Goal: Check status: Check status

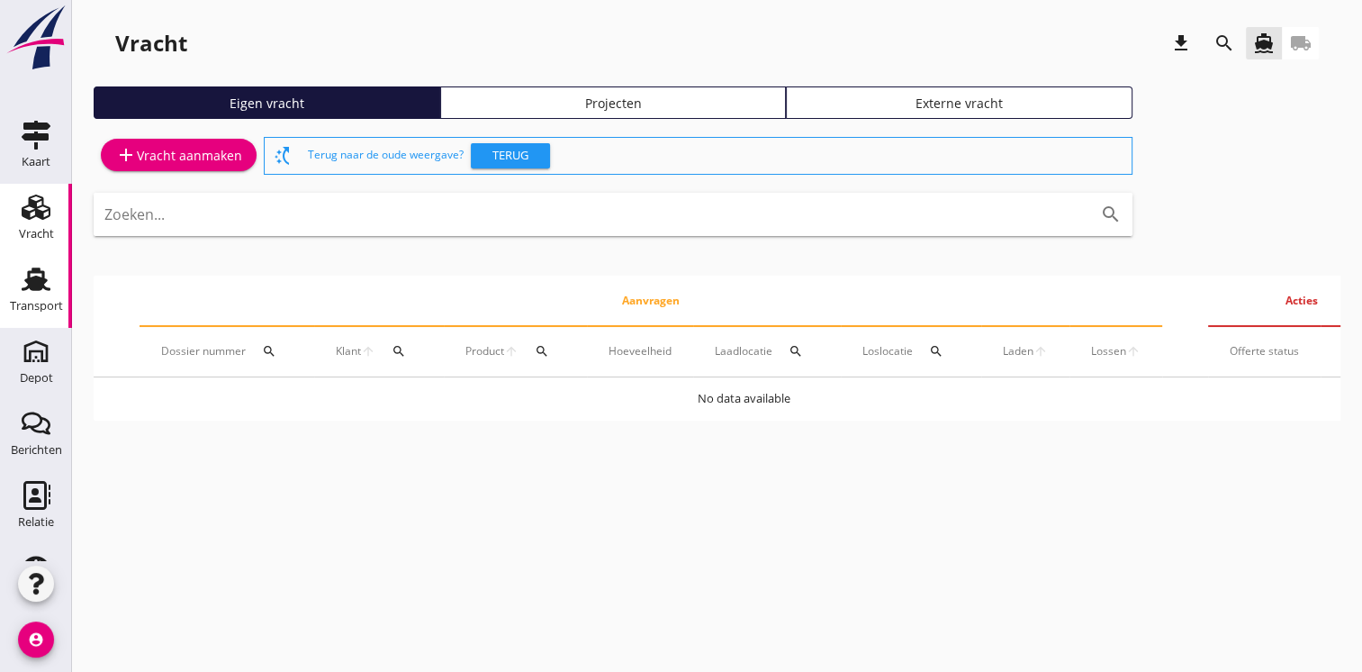
click at [32, 294] on div "Transport" at bounding box center [36, 306] width 53 height 25
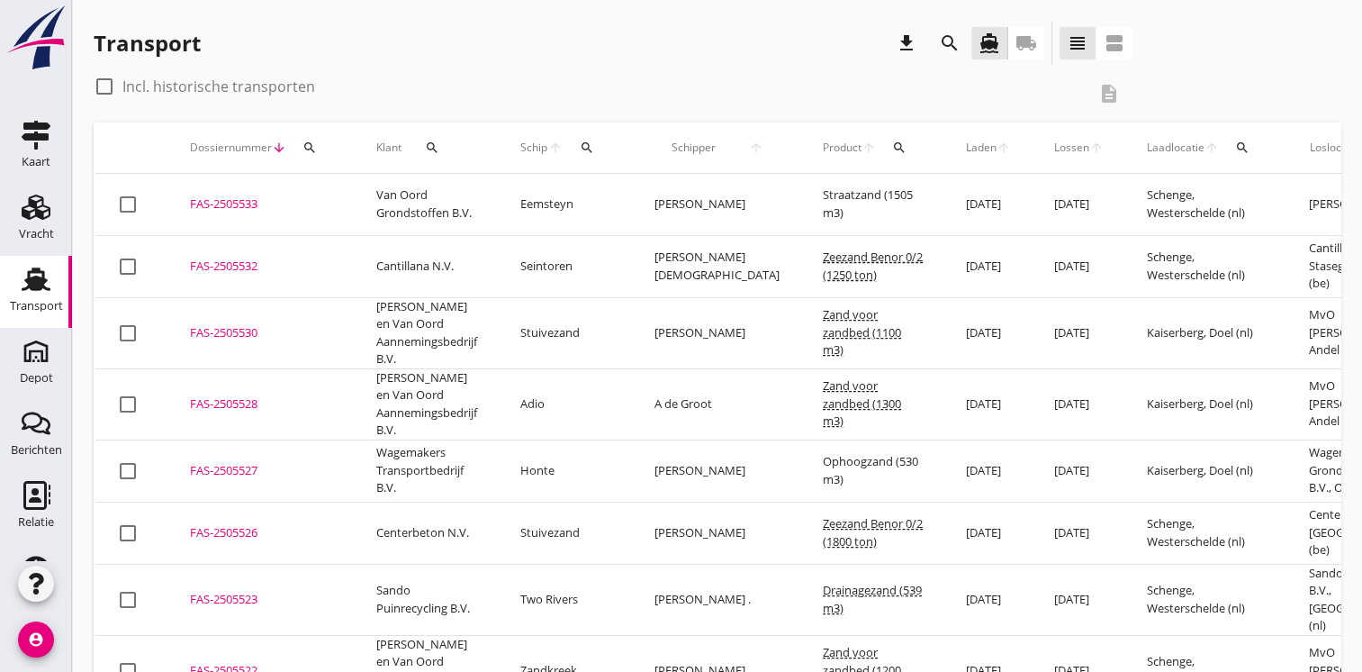
click at [104, 88] on div at bounding box center [104, 86] width 31 height 31
checkbox input "true"
click at [1235, 144] on icon "search" at bounding box center [1242, 147] width 14 height 14
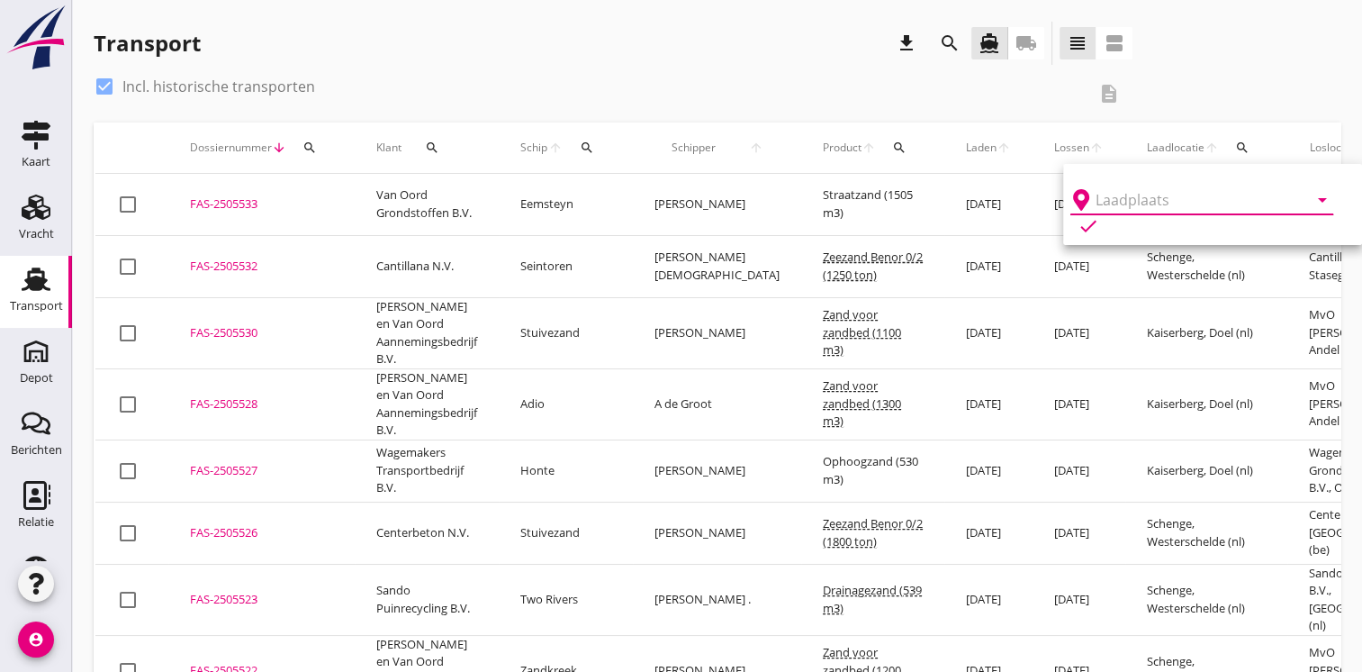
click at [1117, 193] on input "text" at bounding box center [1189, 199] width 187 height 29
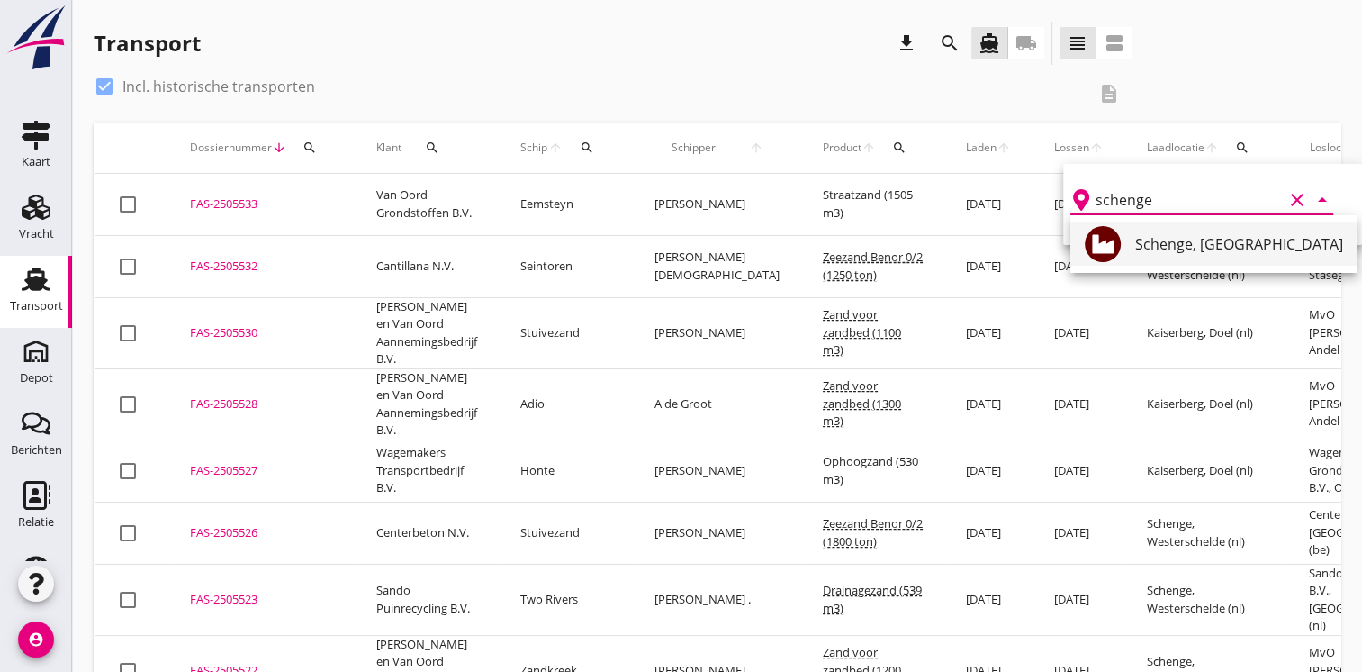
click at [1226, 245] on div "Schenge, [GEOGRAPHIC_DATA]" at bounding box center [1239, 244] width 208 height 22
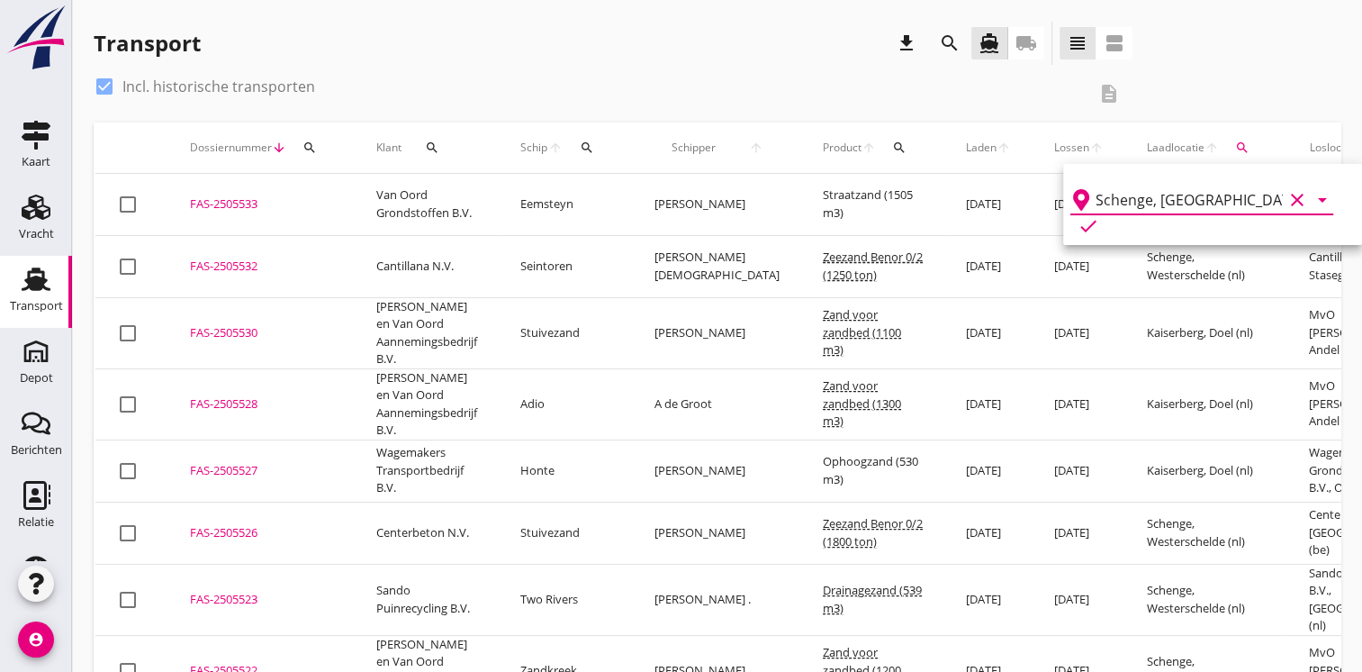
click at [1099, 215] on icon "check" at bounding box center [1089, 226] width 22 height 22
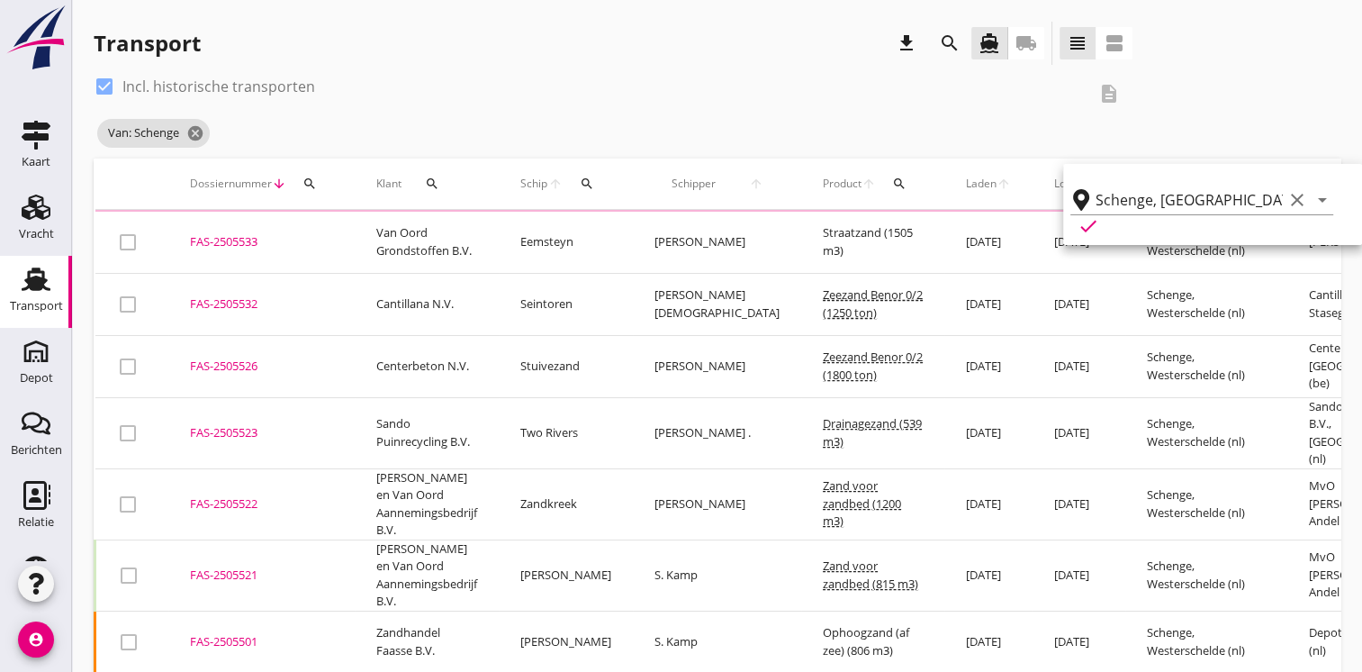
type input "Schenge"
click at [918, 121] on div "Van: Schenge cancel" at bounding box center [613, 133] width 1039 height 36
